Goal: Navigation & Orientation: Find specific page/section

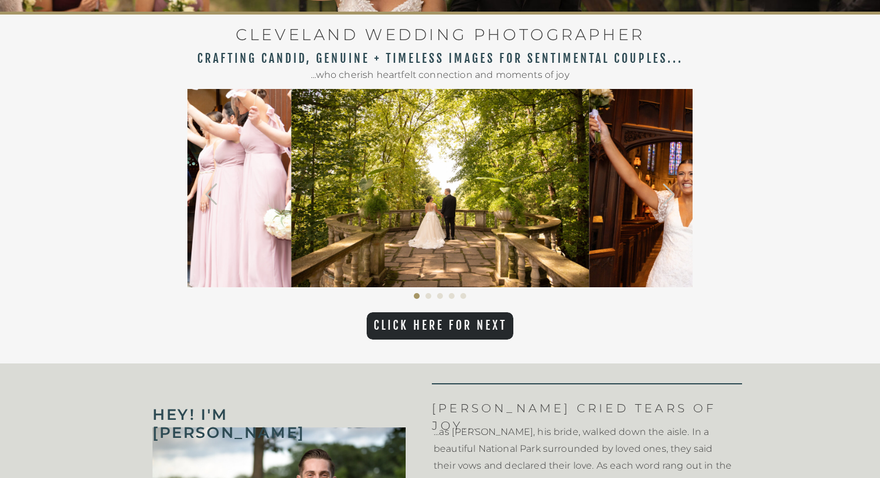
scroll to position [400, 0]
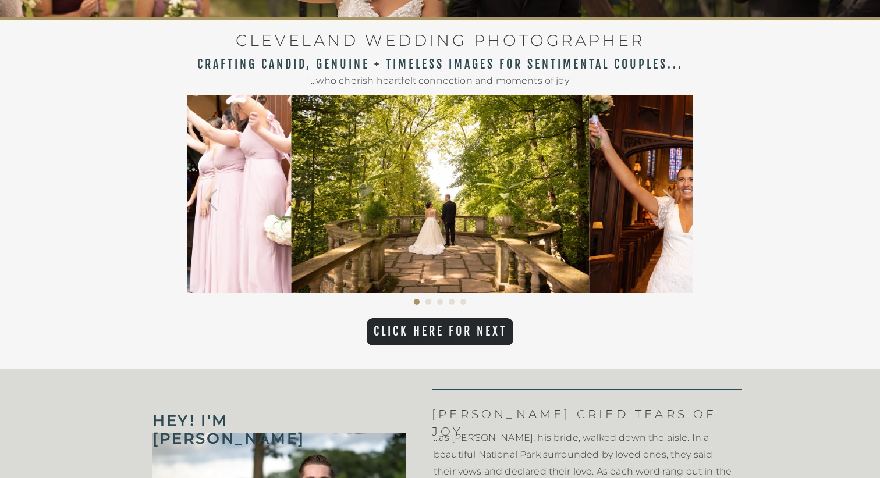
click at [363, 217] on img at bounding box center [440, 194] width 298 height 198
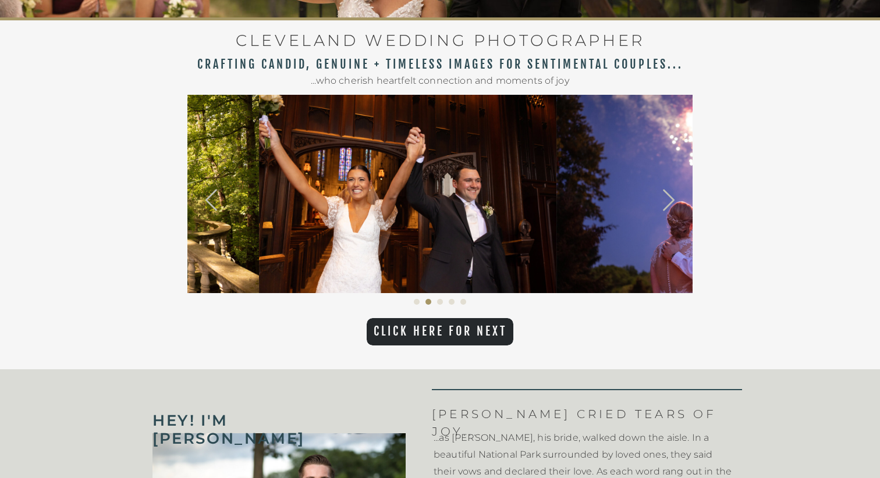
click at [556, 224] on img at bounding box center [705, 194] width 298 height 198
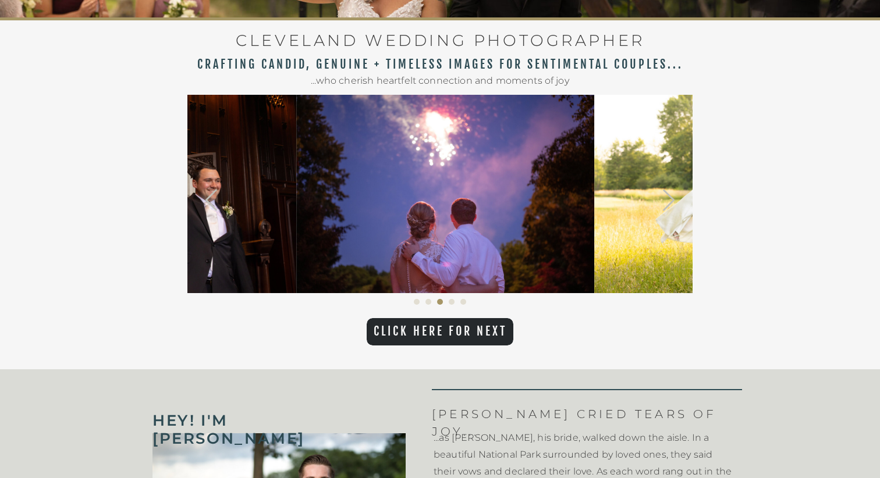
click at [594, 233] on img at bounding box center [743, 194] width 298 height 198
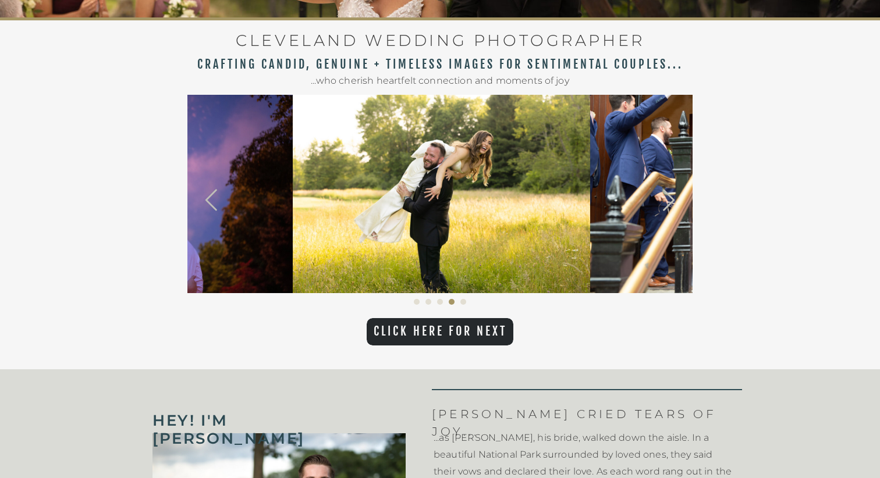
click at [590, 226] on img at bounding box center [738, 194] width 297 height 198
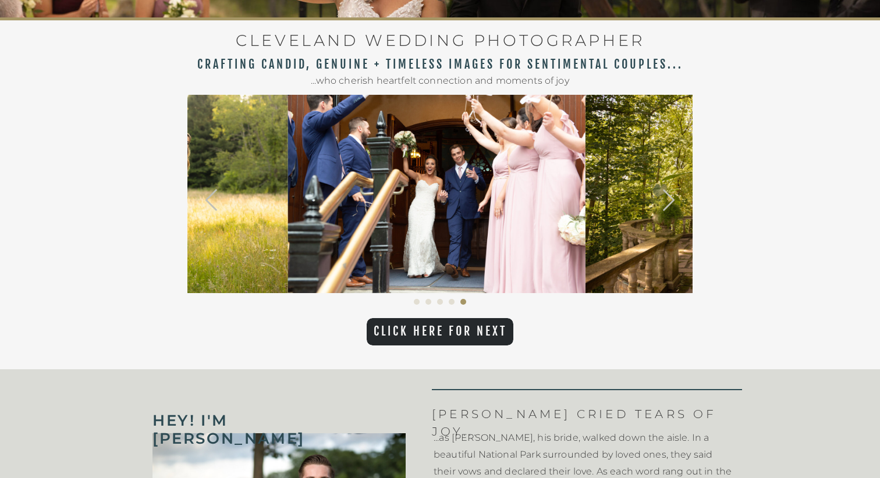
click at [586, 222] on img at bounding box center [735, 194] width 298 height 198
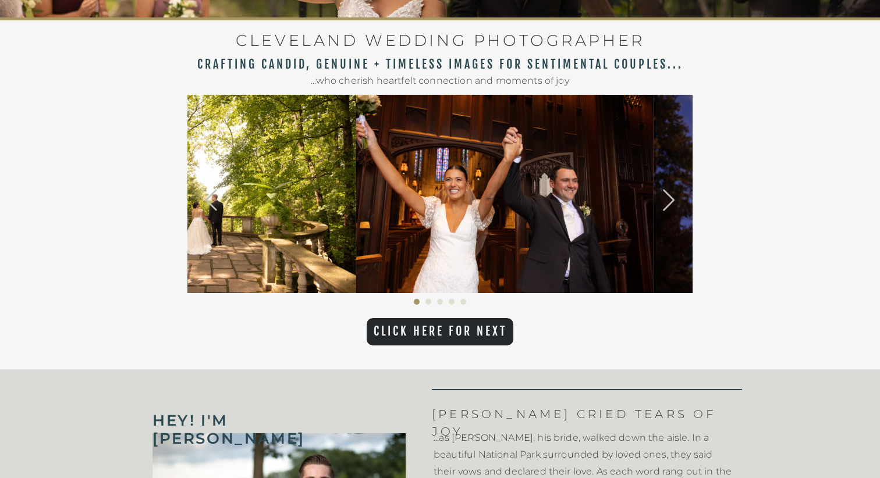
click at [354, 221] on img at bounding box center [207, 194] width 298 height 198
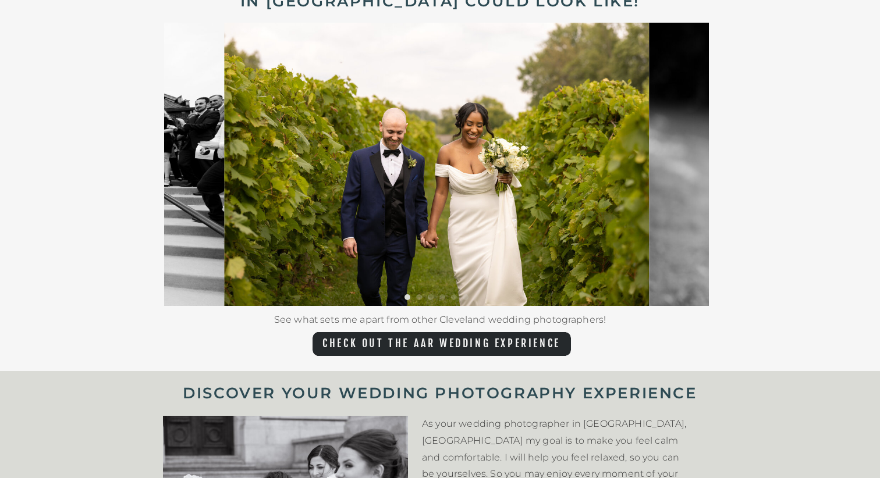
scroll to position [2246, 0]
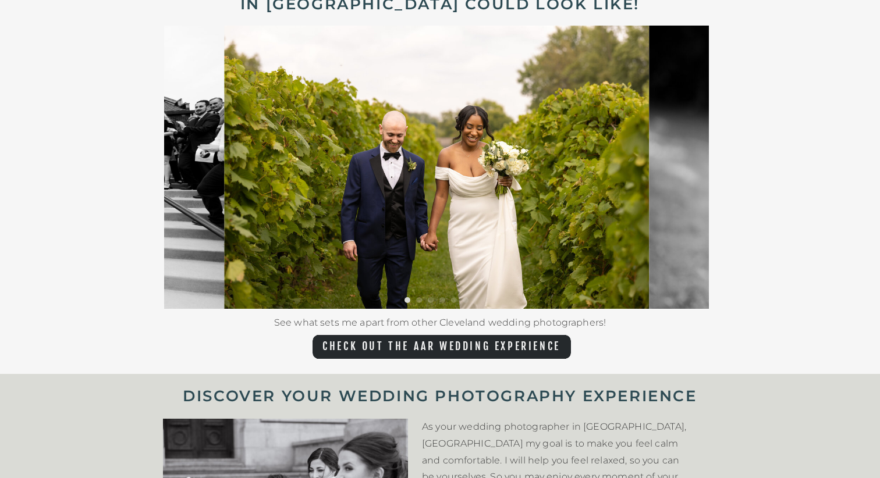
click at [442, 260] on img at bounding box center [436, 167] width 425 height 283
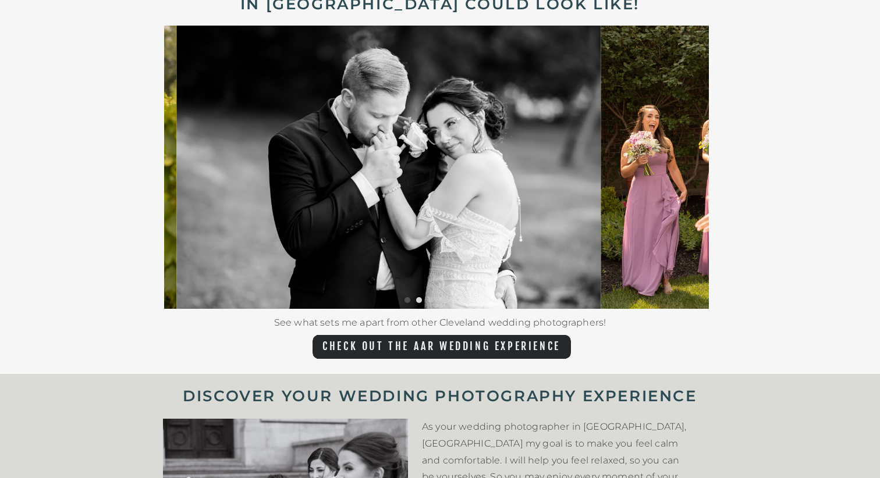
click at [349, 226] on img at bounding box center [388, 167] width 425 height 283
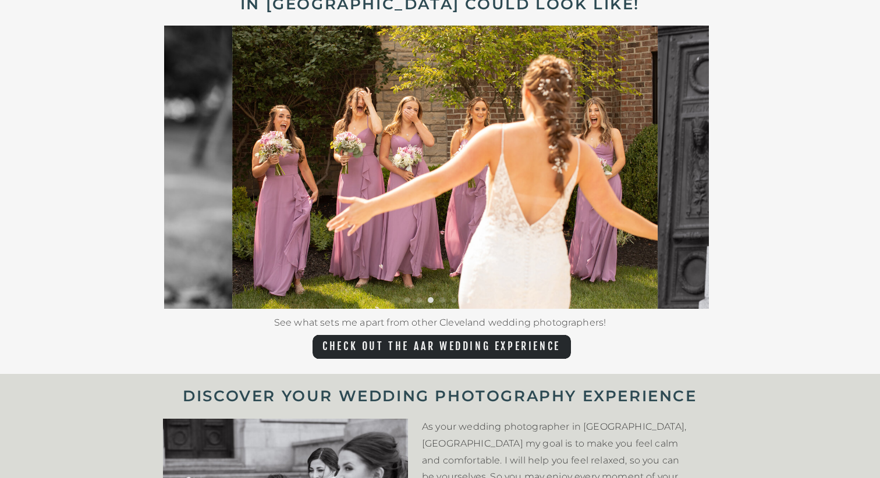
click at [286, 208] on img at bounding box center [445, 167] width 426 height 283
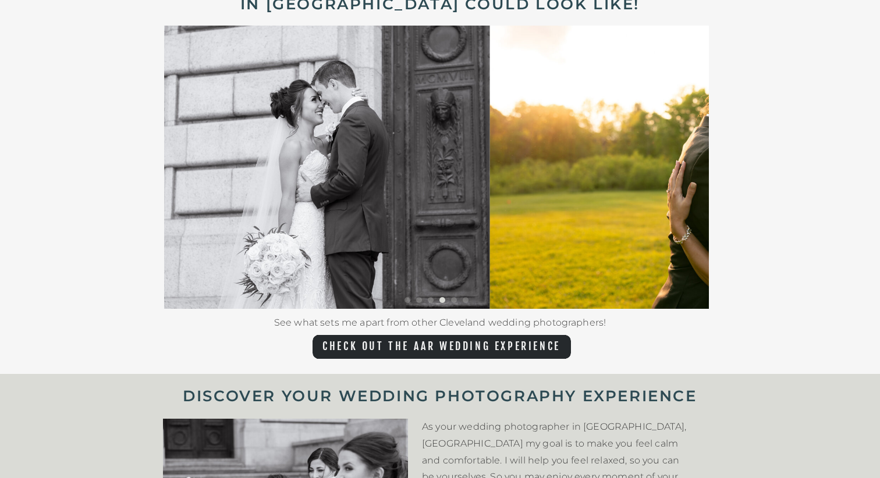
click at [270, 197] on img at bounding box center [277, 167] width 425 height 283
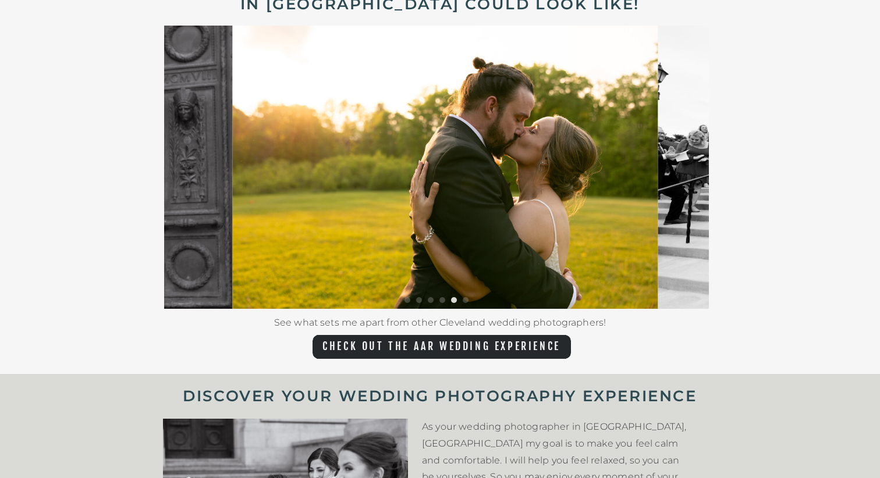
click at [233, 169] on img at bounding box center [446, 167] width 426 height 283
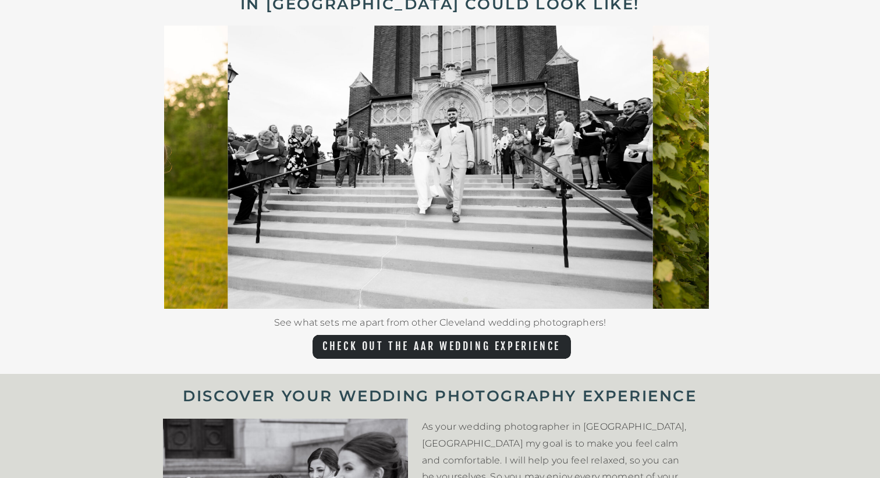
click at [228, 140] on img at bounding box center [441, 167] width 426 height 283
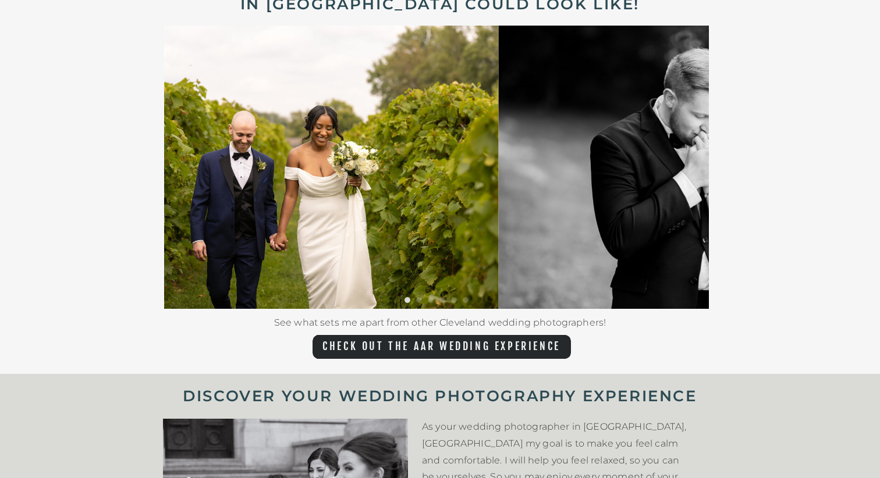
click at [310, 138] on img at bounding box center [286, 167] width 425 height 283
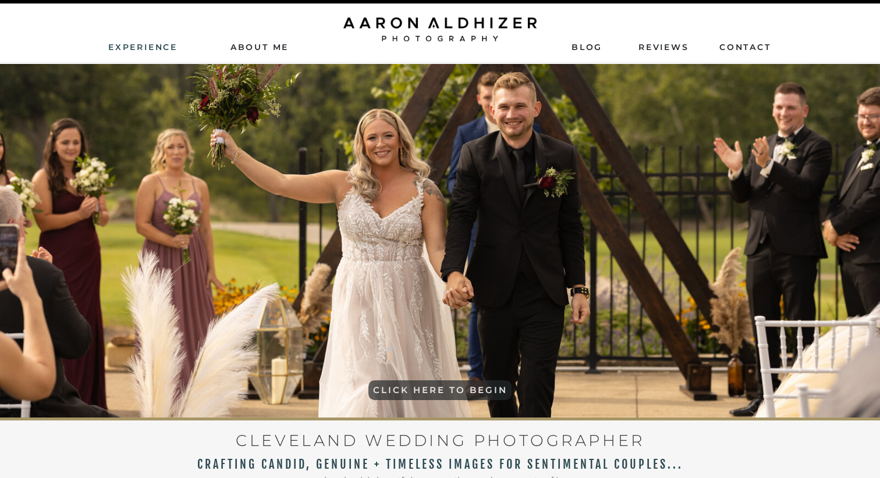
scroll to position [0, 0]
click at [141, 51] on nav "Experience" at bounding box center [143, 46] width 71 height 10
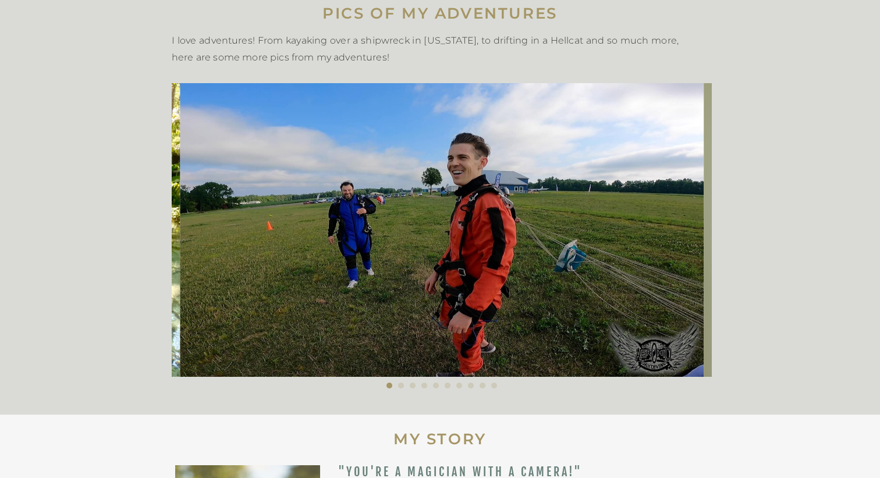
scroll to position [342, 0]
click at [219, 228] on img at bounding box center [442, 231] width 524 height 294
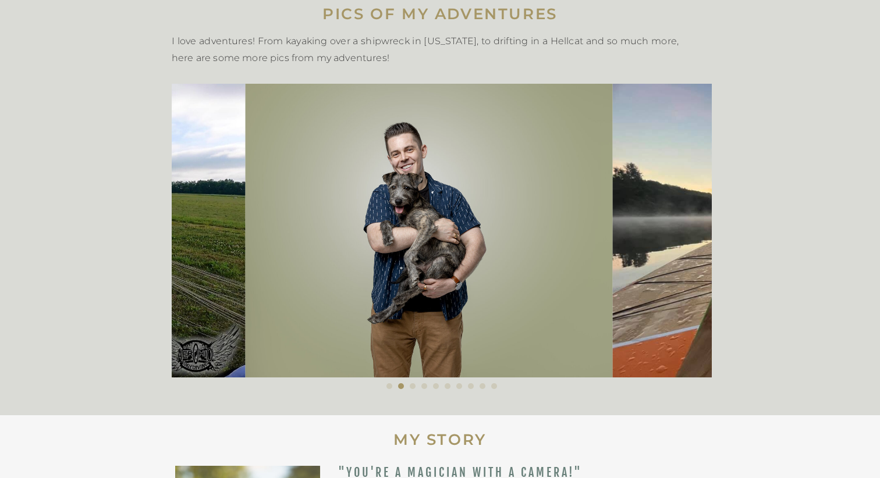
click at [613, 261] on img at bounding box center [809, 231] width 392 height 294
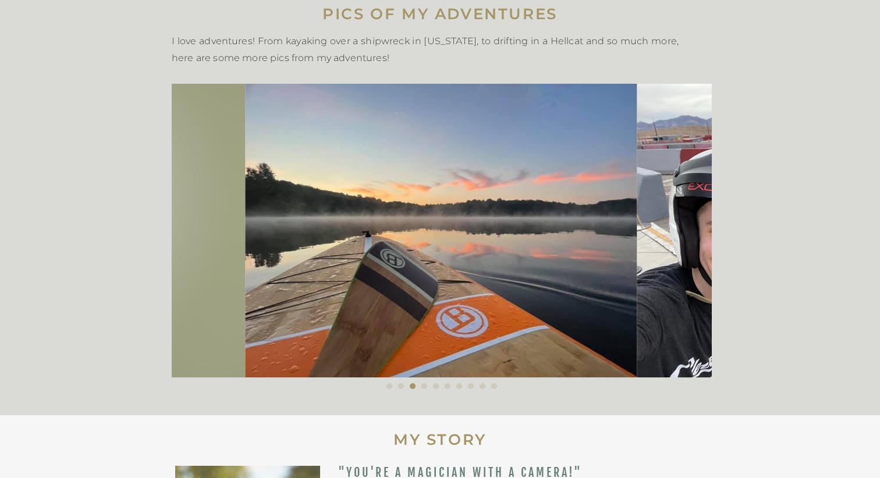
click at [338, 295] on img at bounding box center [441, 231] width 392 height 294
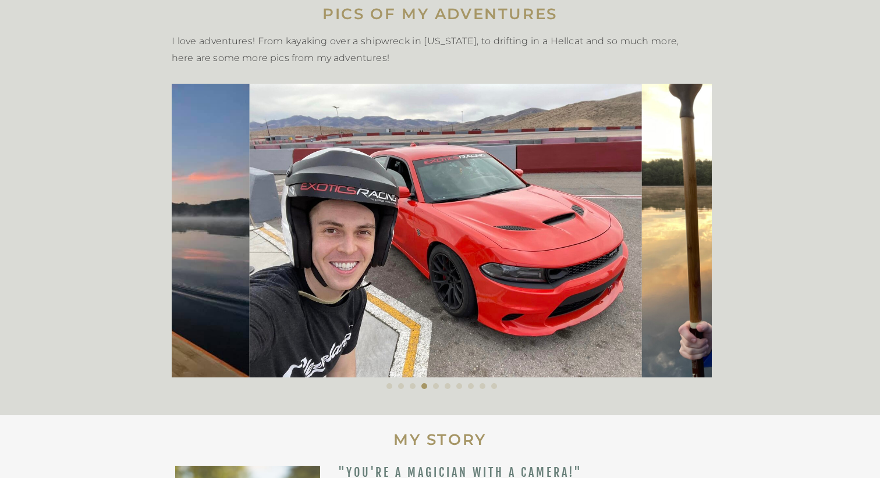
click at [398, 304] on img at bounding box center [446, 231] width 392 height 294
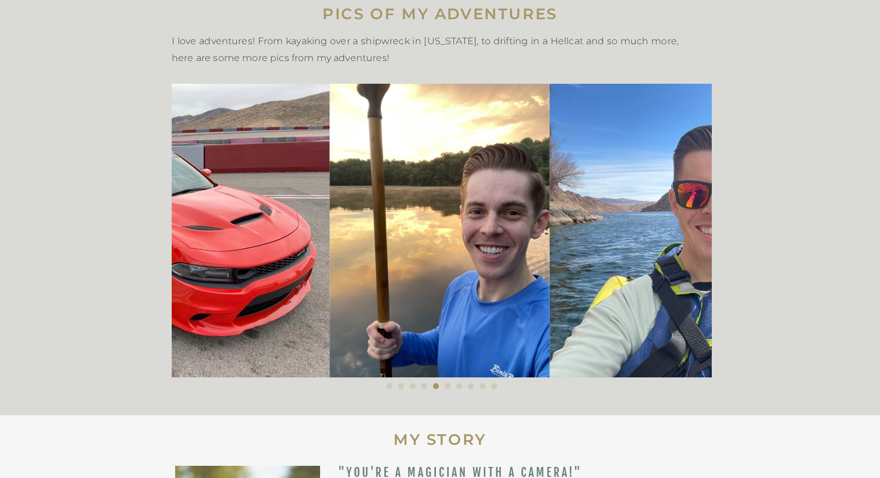
click at [550, 299] on img at bounding box center [746, 231] width 392 height 294
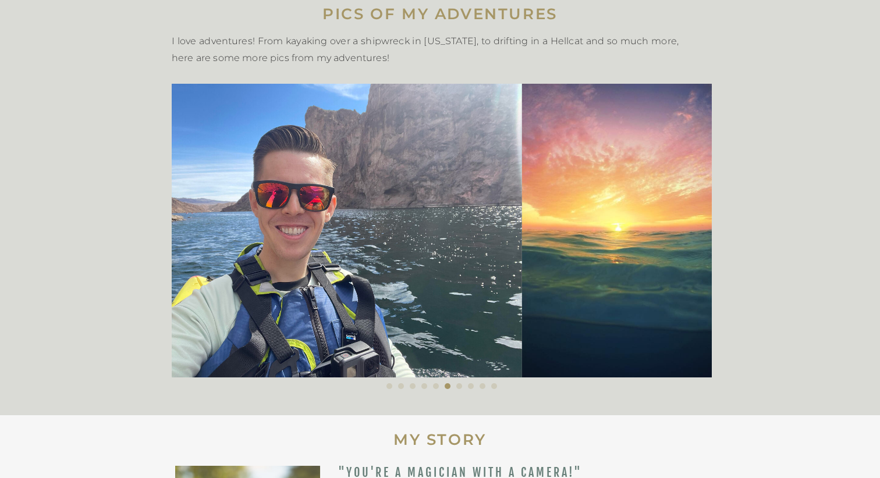
click at [282, 269] on img at bounding box center [326, 231] width 392 height 294
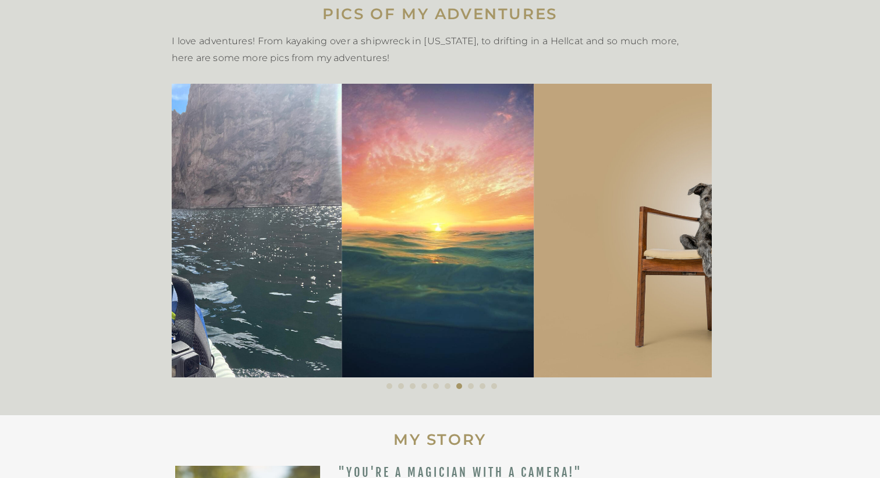
click at [534, 270] on img at bounding box center [717, 231] width 367 height 294
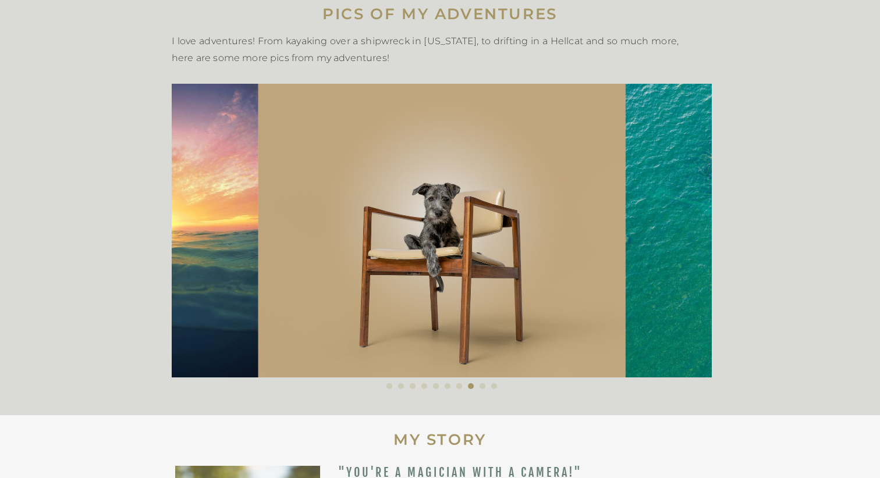
click at [385, 270] on img at bounding box center [441, 231] width 367 height 294
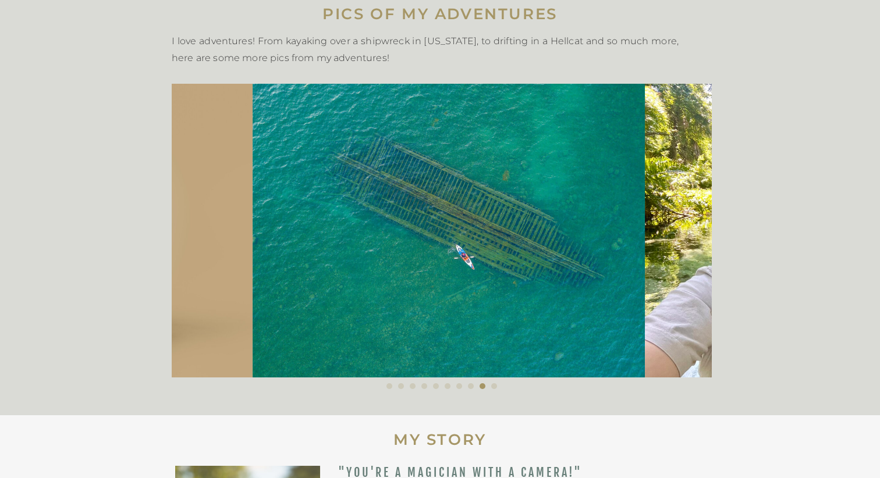
click at [645, 285] on img at bounding box center [841, 231] width 392 height 294
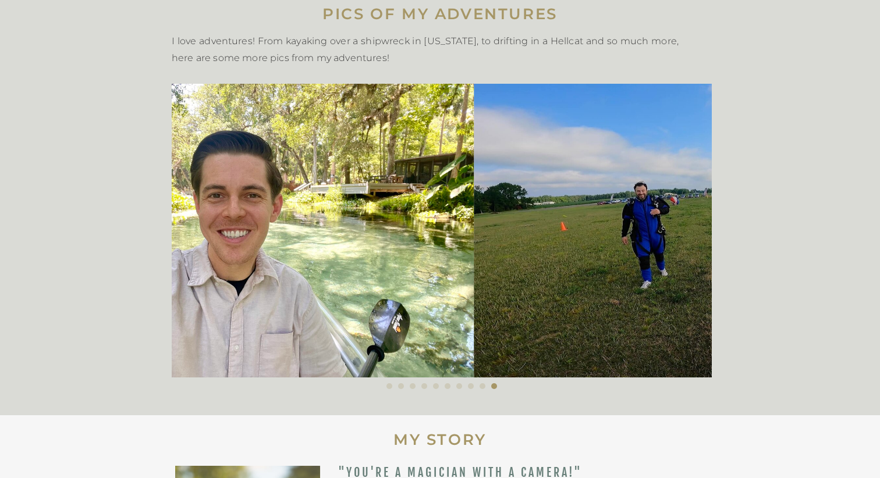
click at [305, 277] on img at bounding box center [277, 231] width 392 height 294
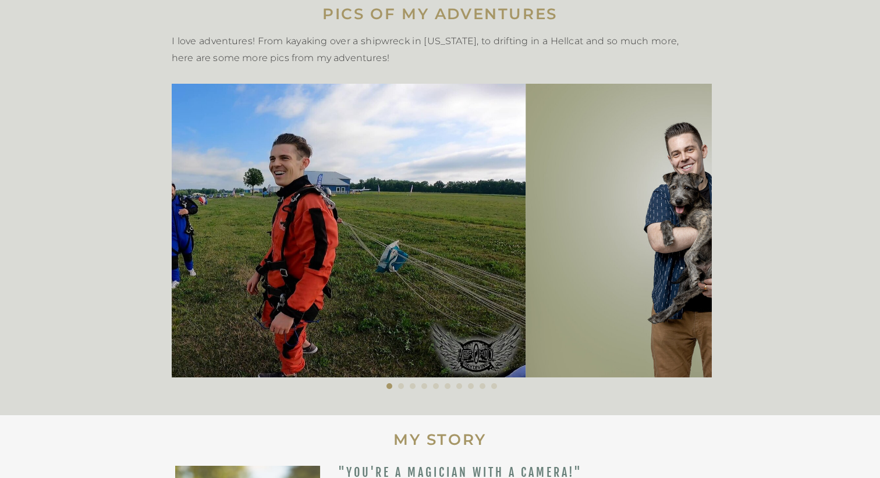
click at [304, 252] on img at bounding box center [264, 231] width 524 height 294
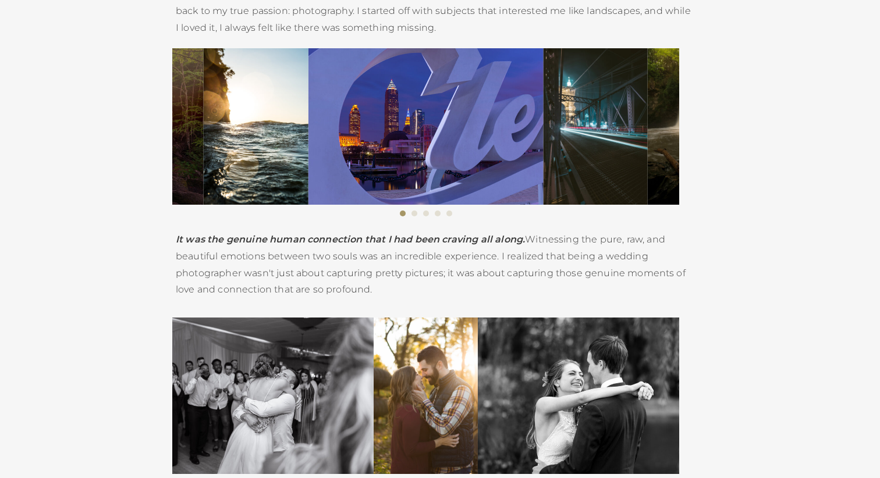
scroll to position [1967, 0]
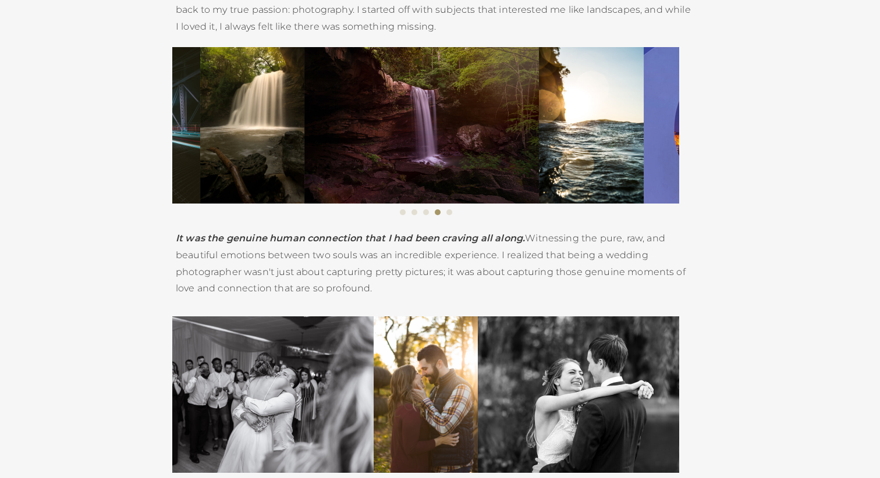
click at [539, 172] on img at bounding box center [591, 125] width 105 height 157
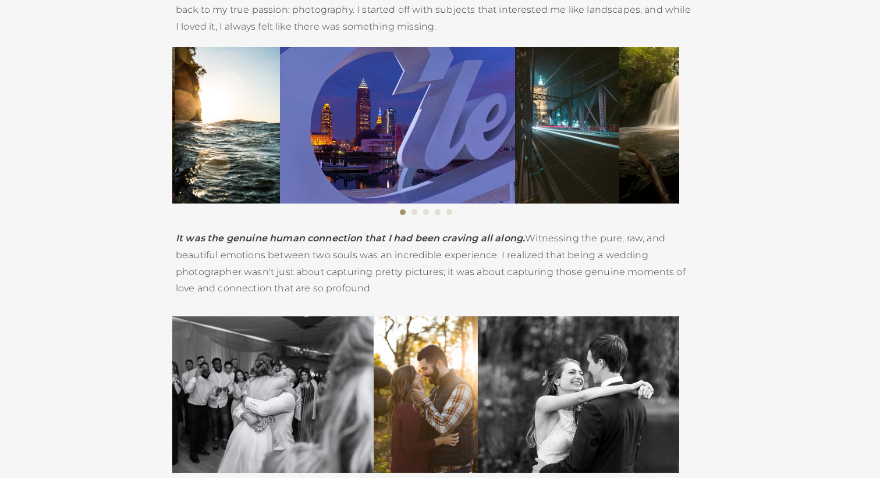
click at [515, 166] on img at bounding box center [567, 125] width 104 height 157
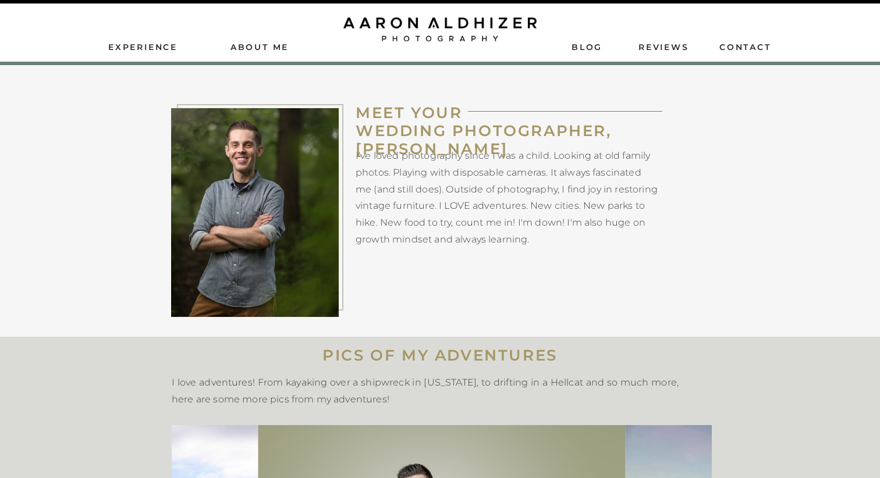
scroll to position [0, 0]
click at [669, 49] on nav "ReviEws" at bounding box center [665, 46] width 52 height 10
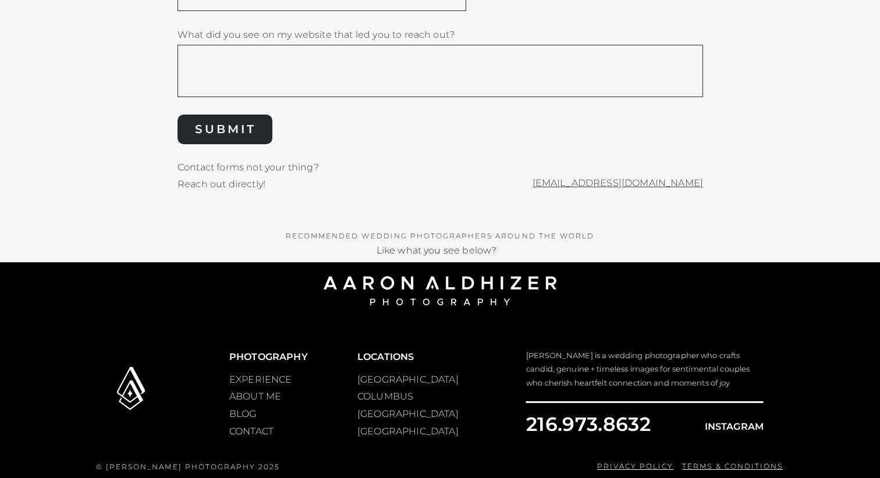
scroll to position [3571, 0]
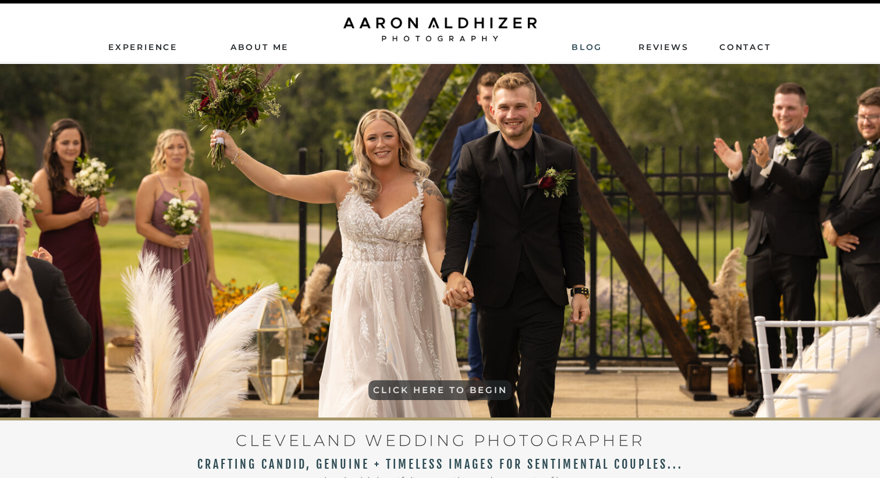
click at [587, 45] on nav "Blog" at bounding box center [587, 46] width 30 height 10
